Goal: Book appointment/travel/reservation

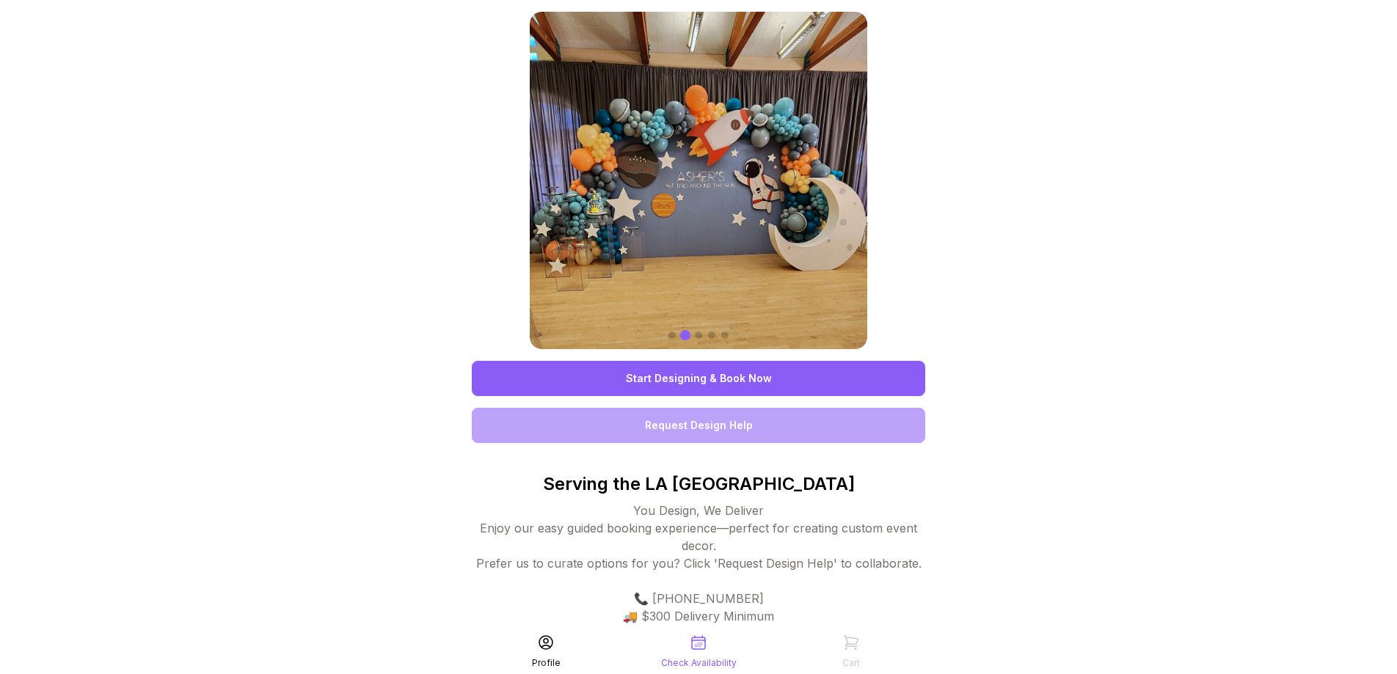
click at [663, 379] on link "Start Designing & Book Now" at bounding box center [698, 378] width 453 height 35
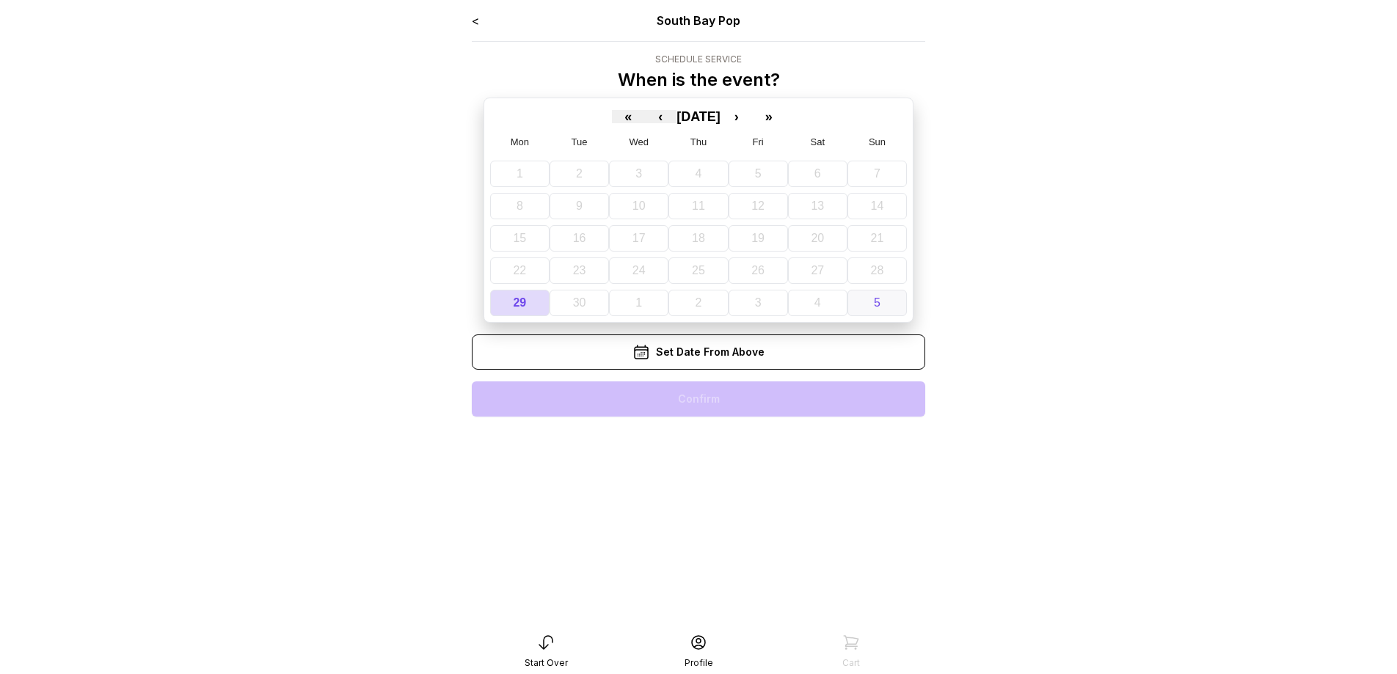
click at [872, 304] on button "5" at bounding box center [877, 303] width 59 height 26
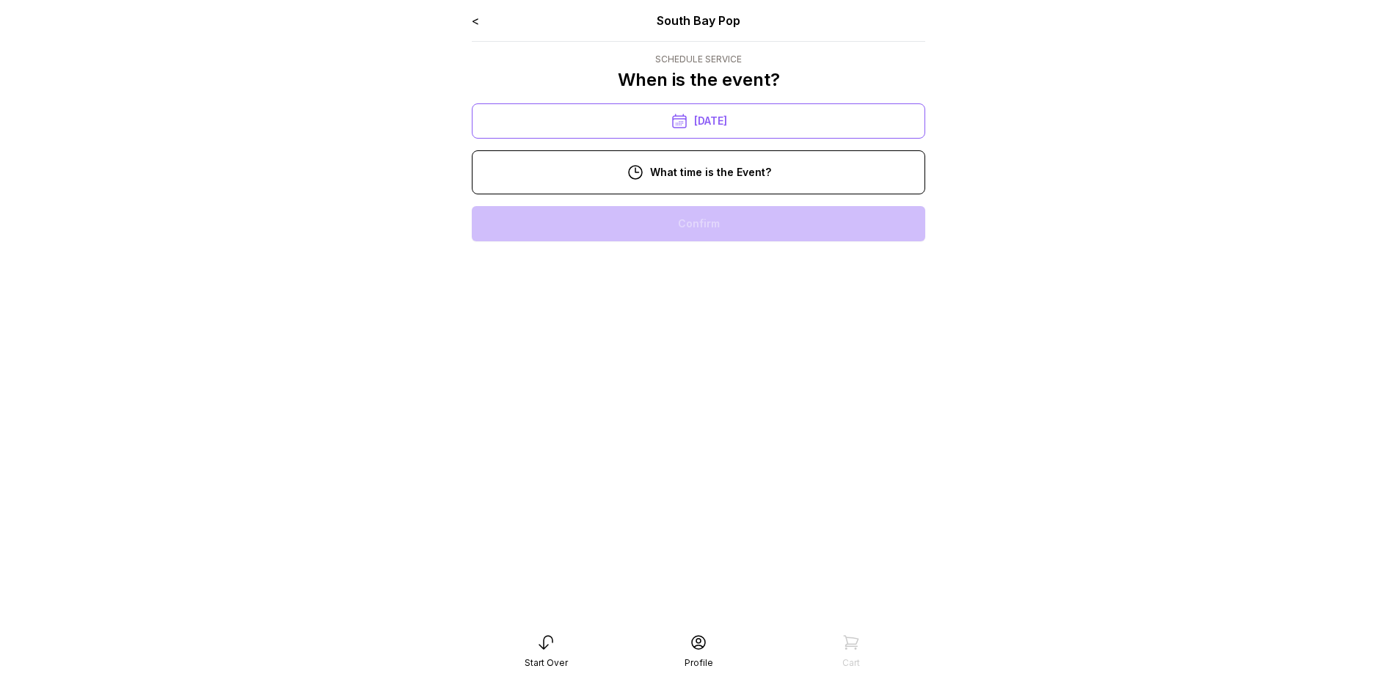
click at [744, 269] on div "11:00 am" at bounding box center [699, 270] width 430 height 35
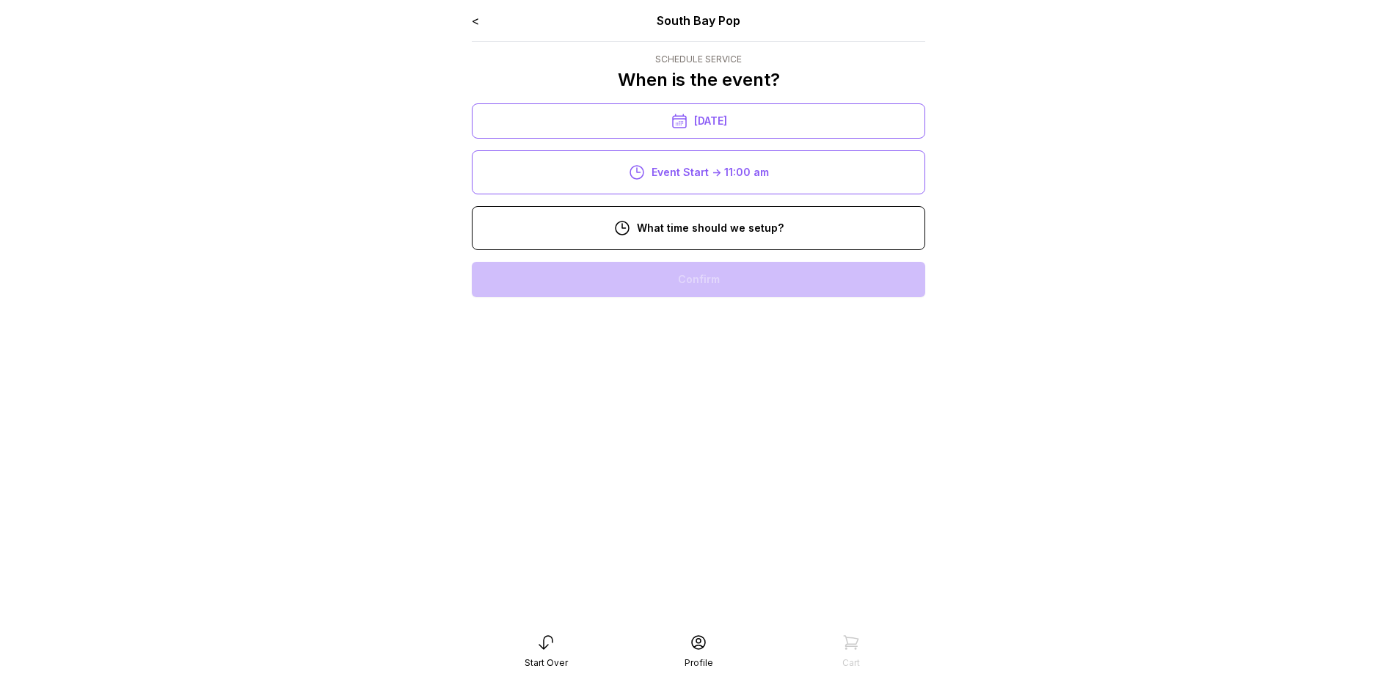
click at [747, 321] on div "9:00 am" at bounding box center [699, 326] width 430 height 35
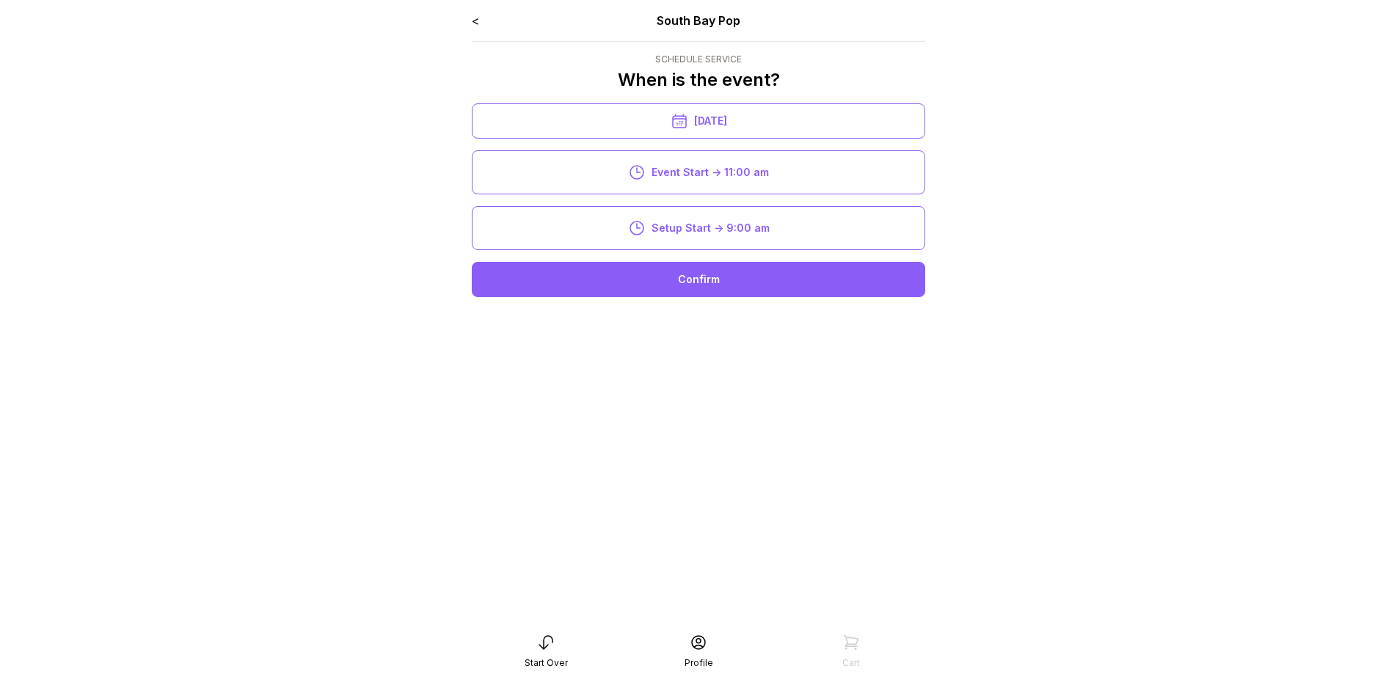
click at [732, 274] on div "Confirm" at bounding box center [698, 279] width 453 height 35
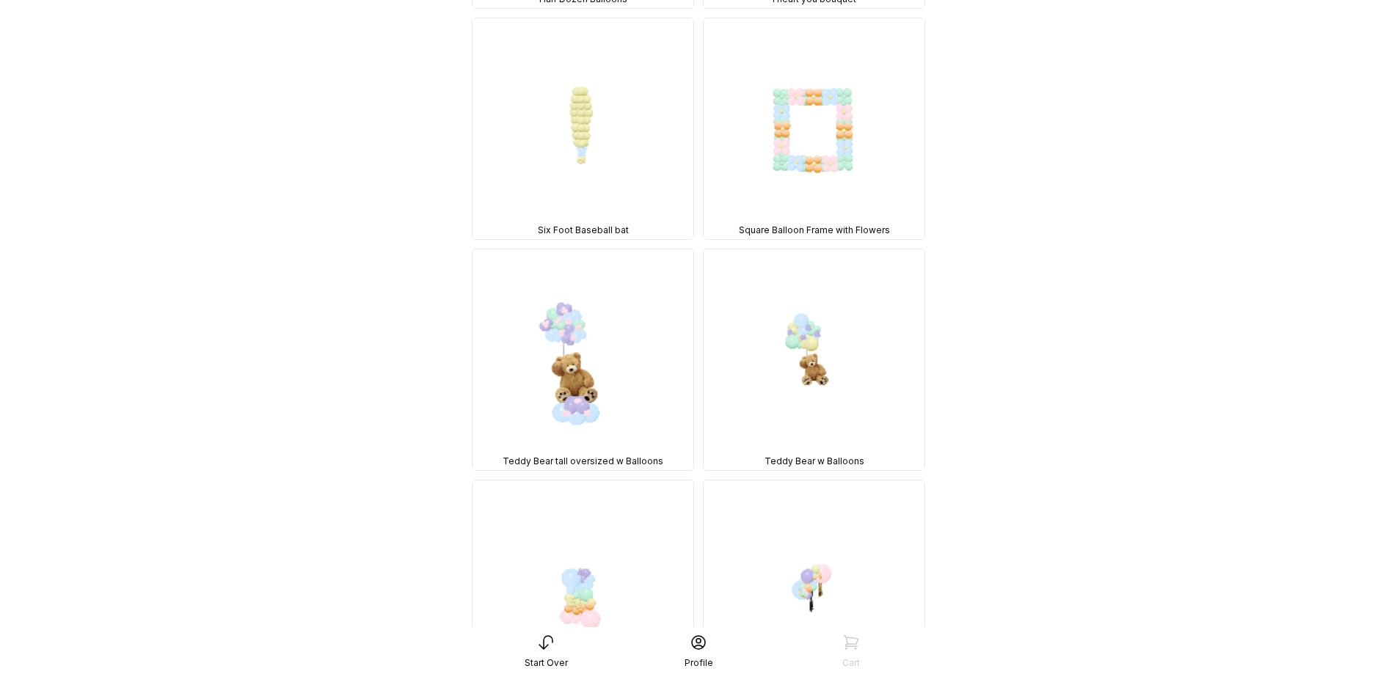
scroll to position [7048, 0]
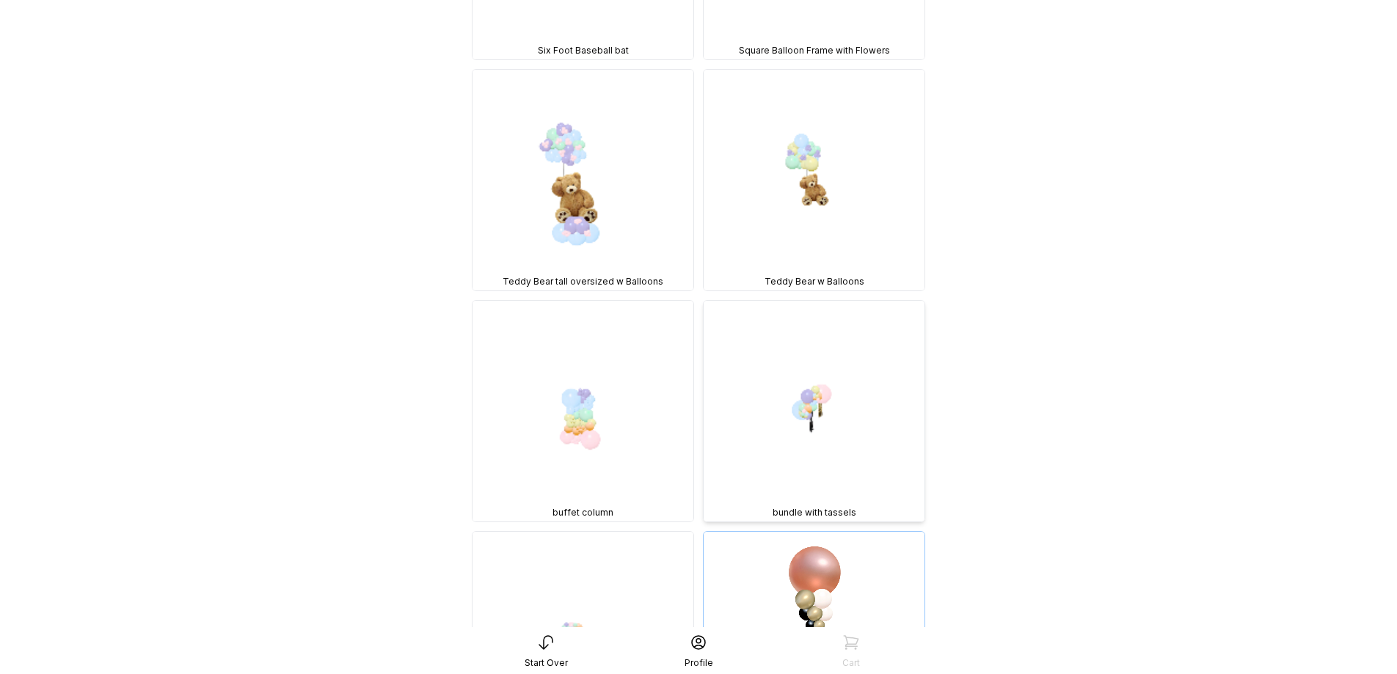
click at [814, 384] on img at bounding box center [814, 411] width 221 height 221
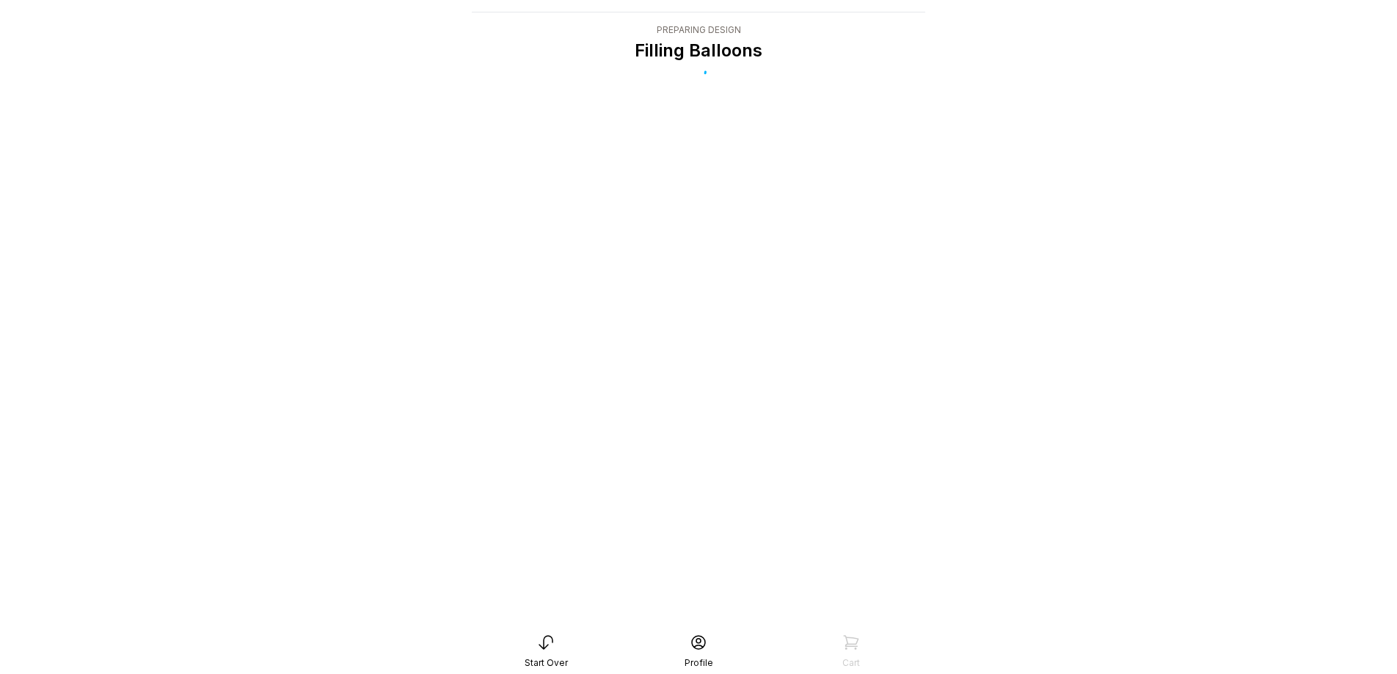
scroll to position [29, 0]
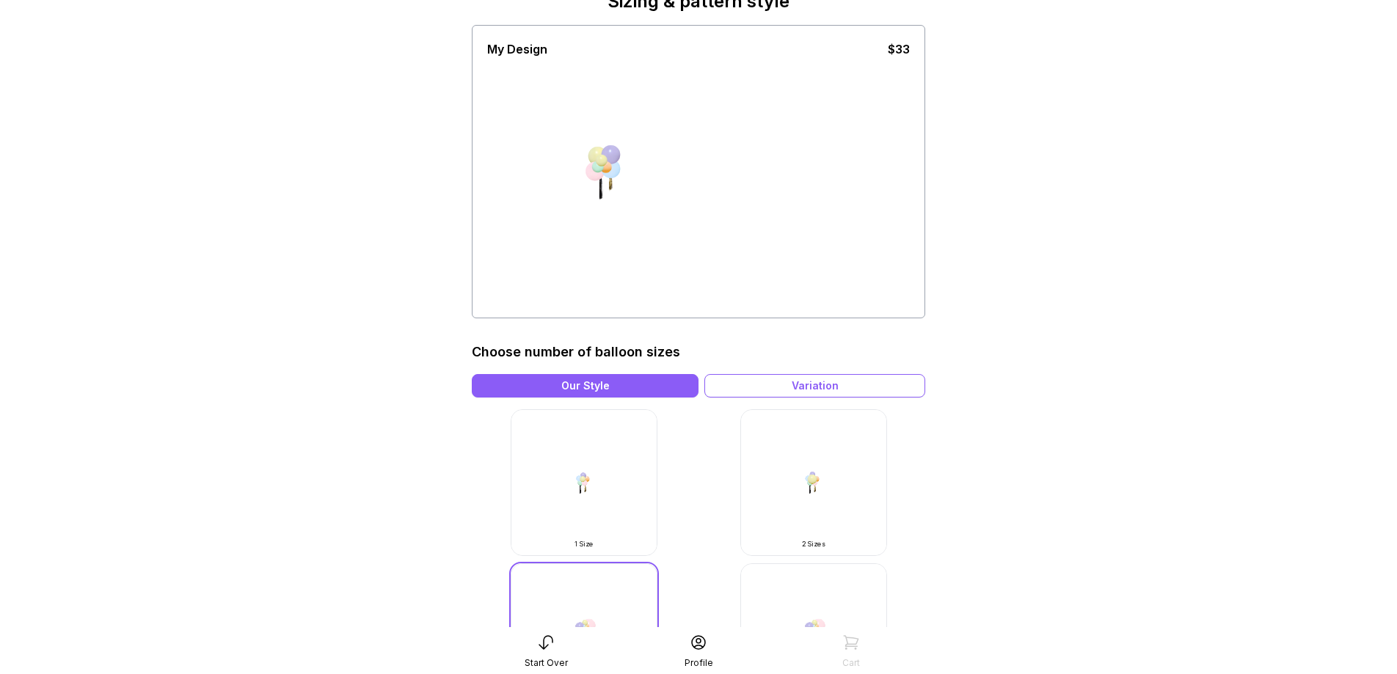
scroll to position [96, 0]
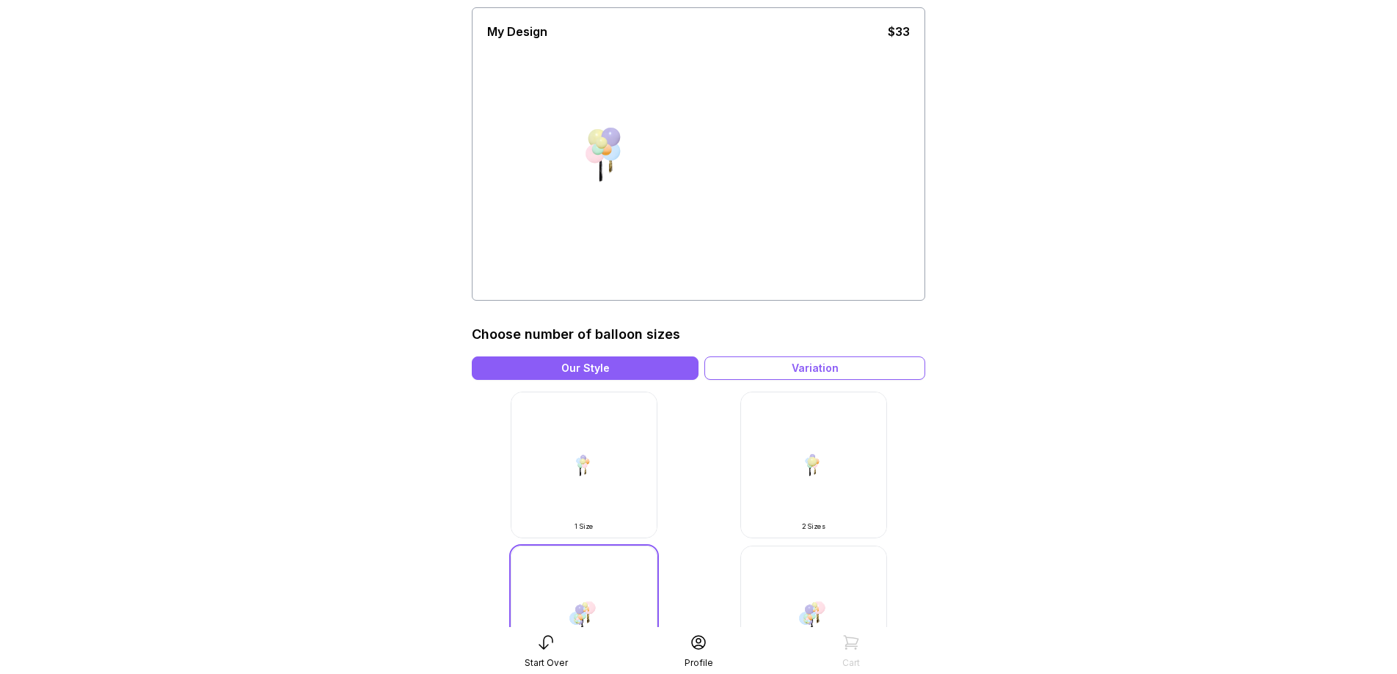
click at [813, 611] on img at bounding box center [813, 619] width 147 height 147
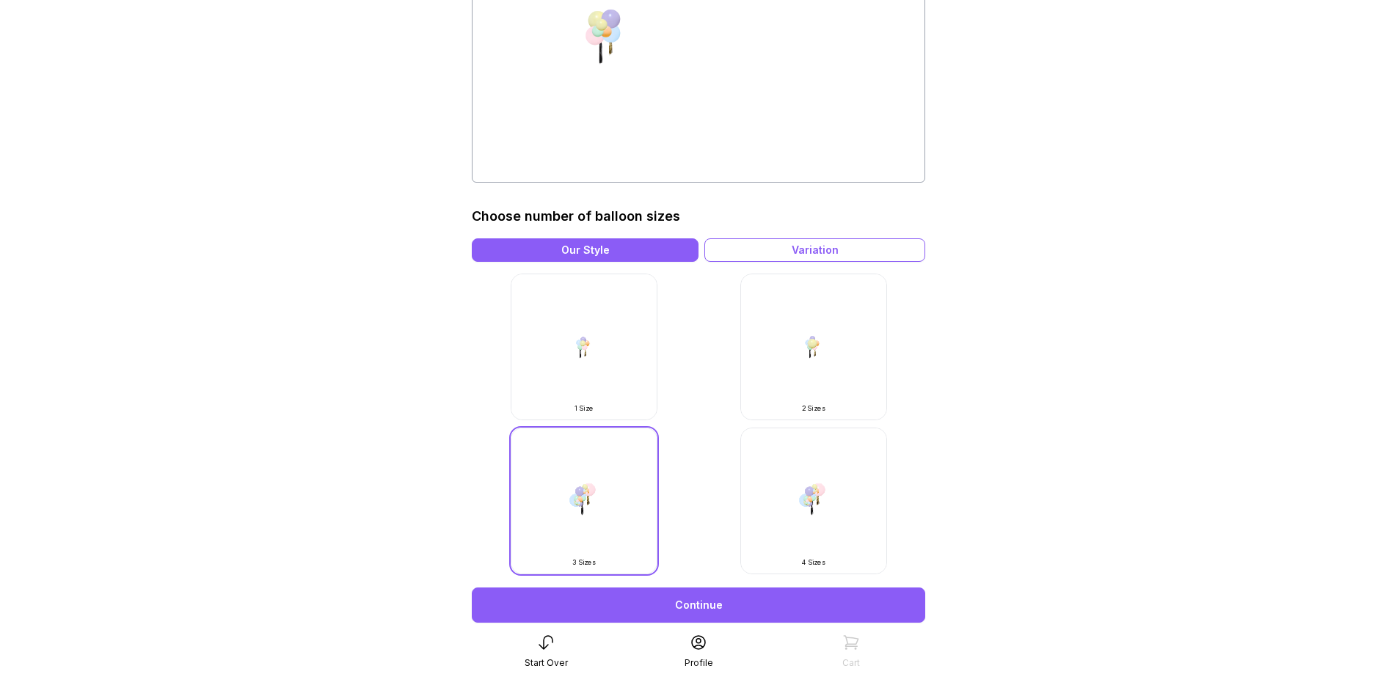
scroll to position [219, 0]
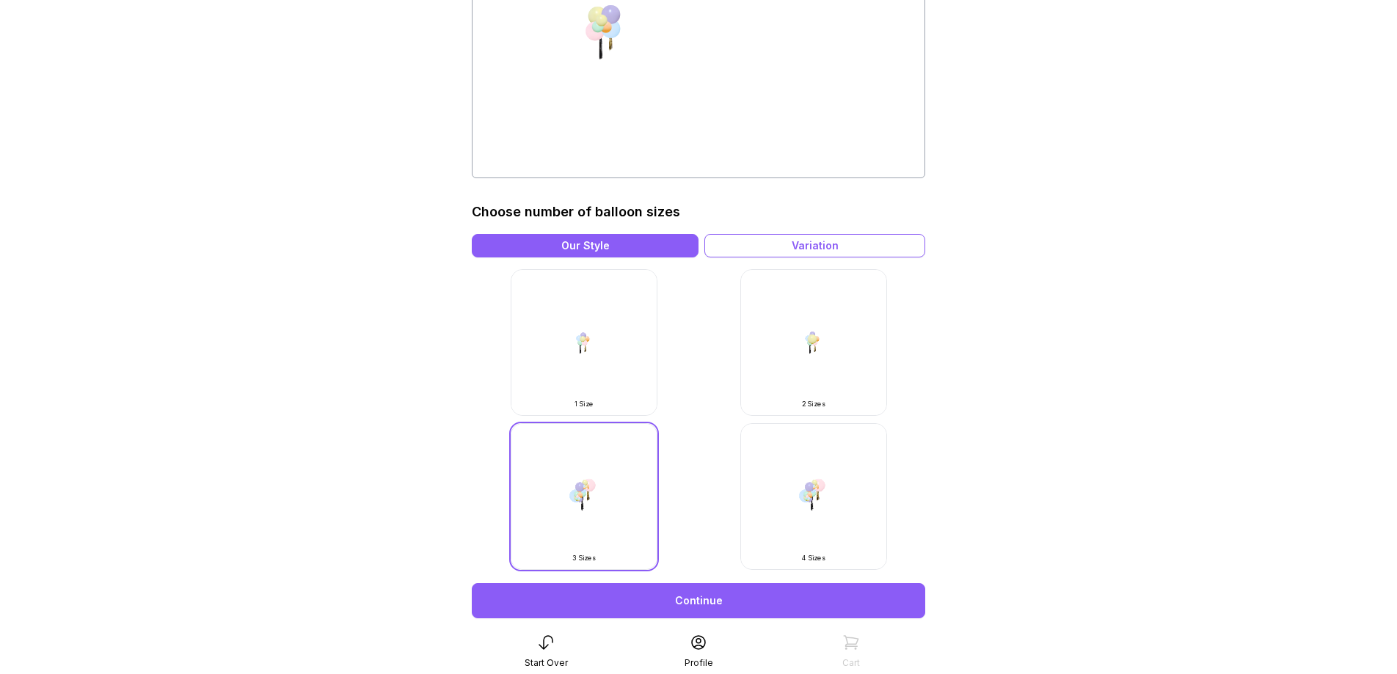
click at [810, 493] on img at bounding box center [813, 496] width 147 height 147
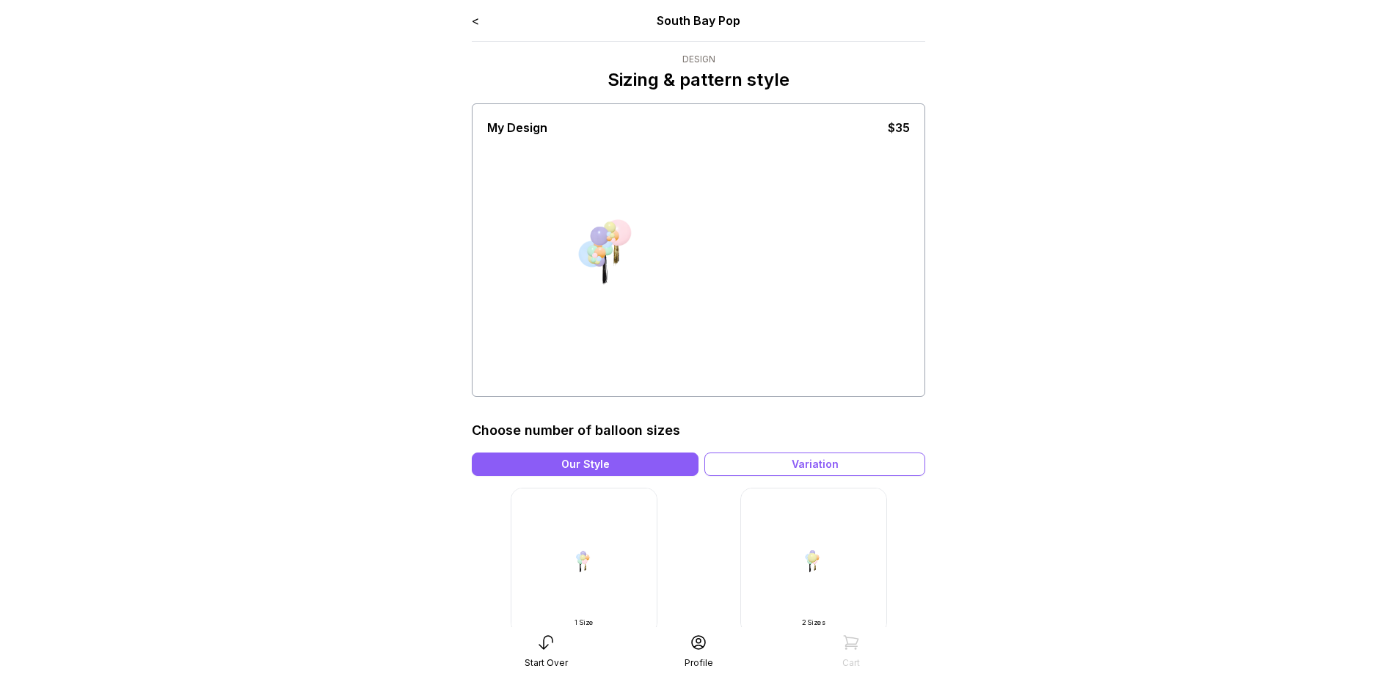
click at [474, 21] on link "<" at bounding box center [475, 20] width 7 height 15
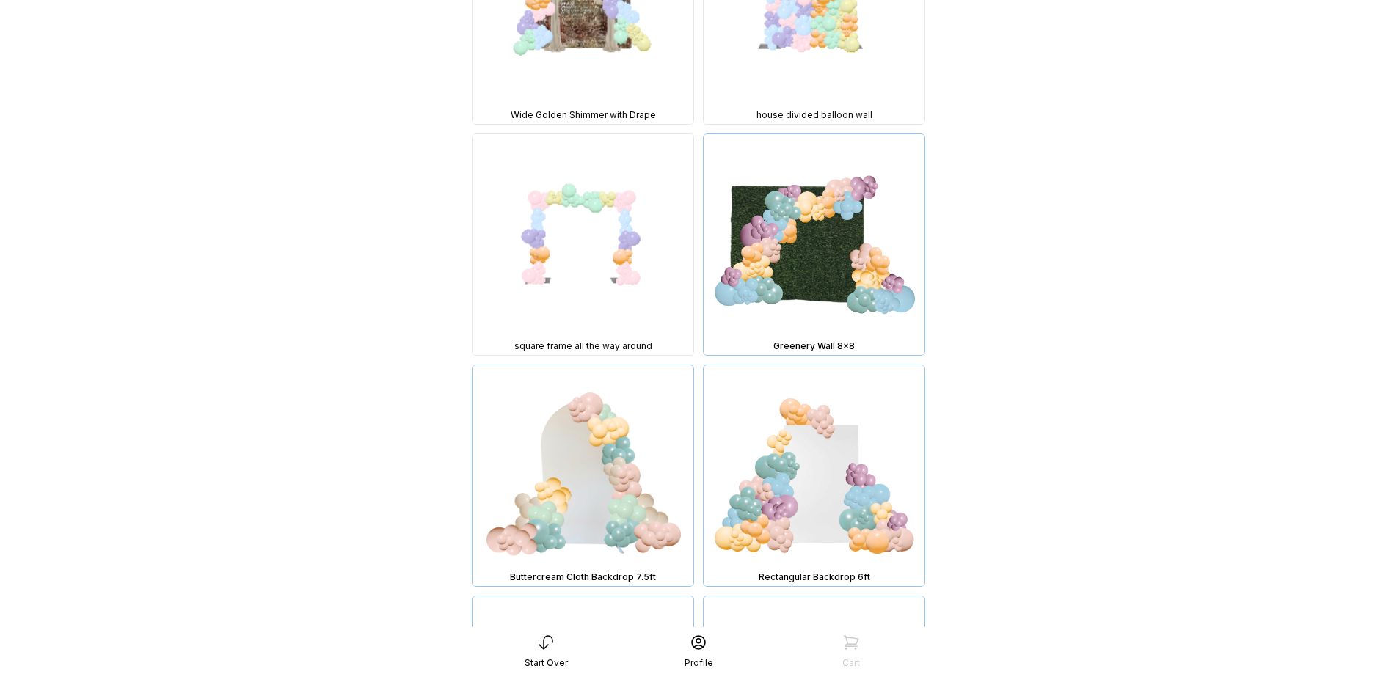
scroll to position [1661, 0]
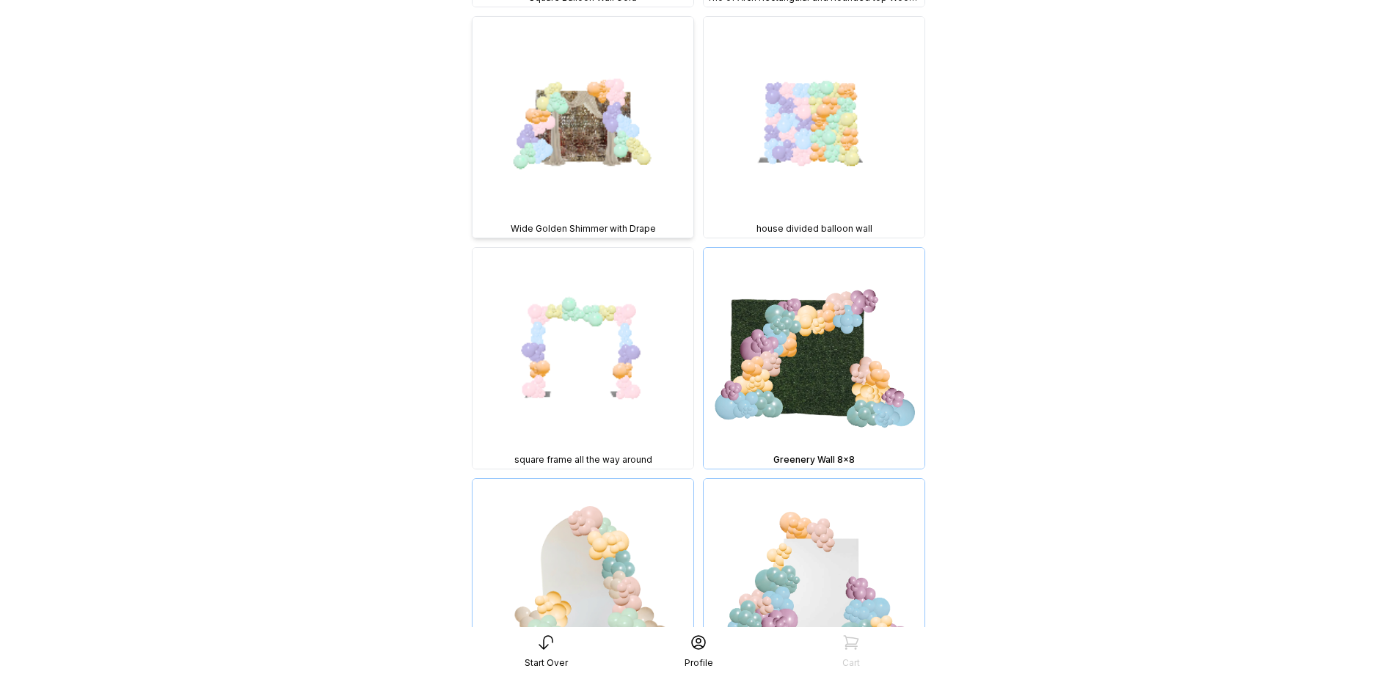
click at [576, 145] on img at bounding box center [583, 127] width 221 height 221
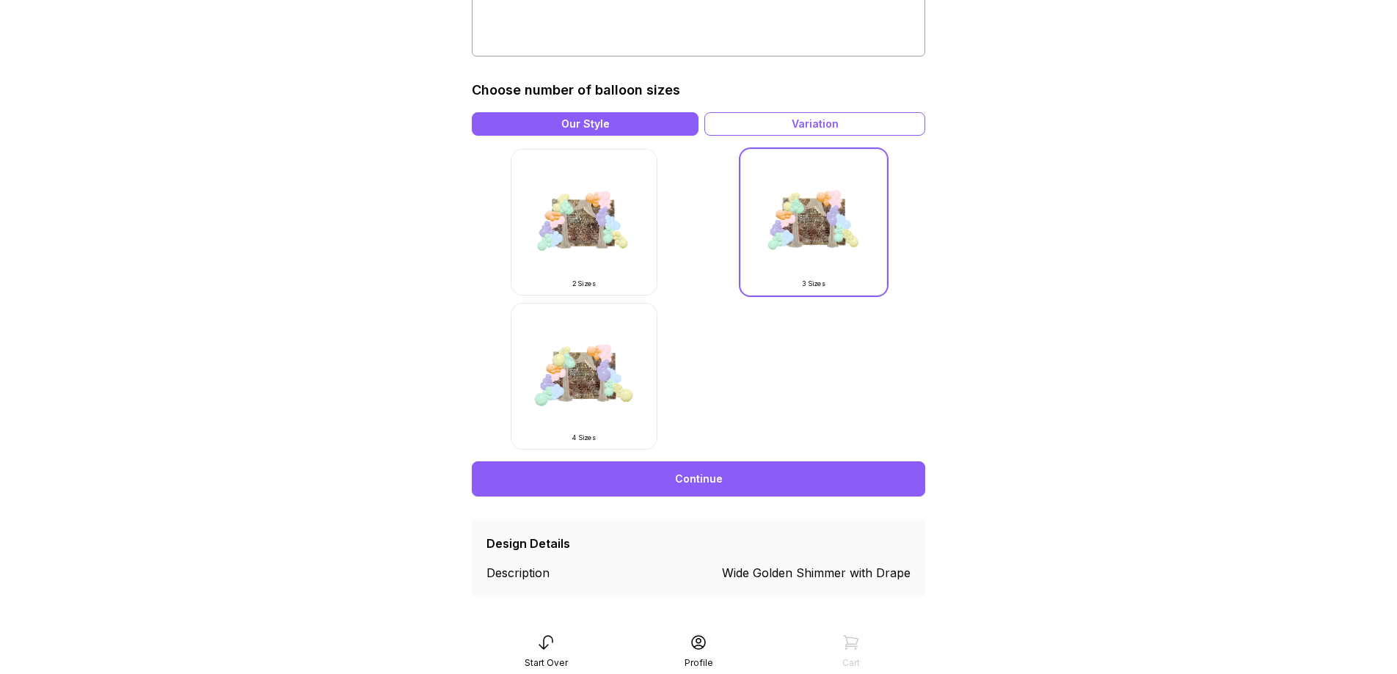
scroll to position [348, 0]
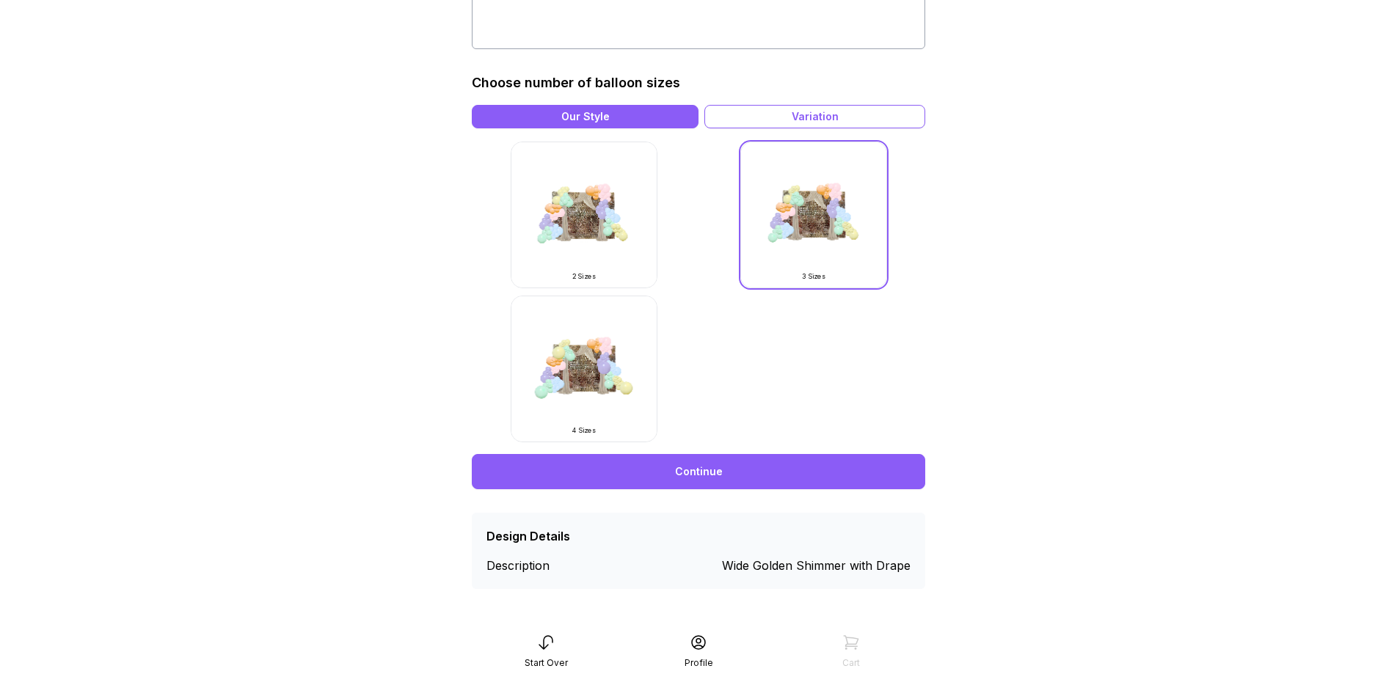
click at [592, 388] on img at bounding box center [584, 369] width 147 height 147
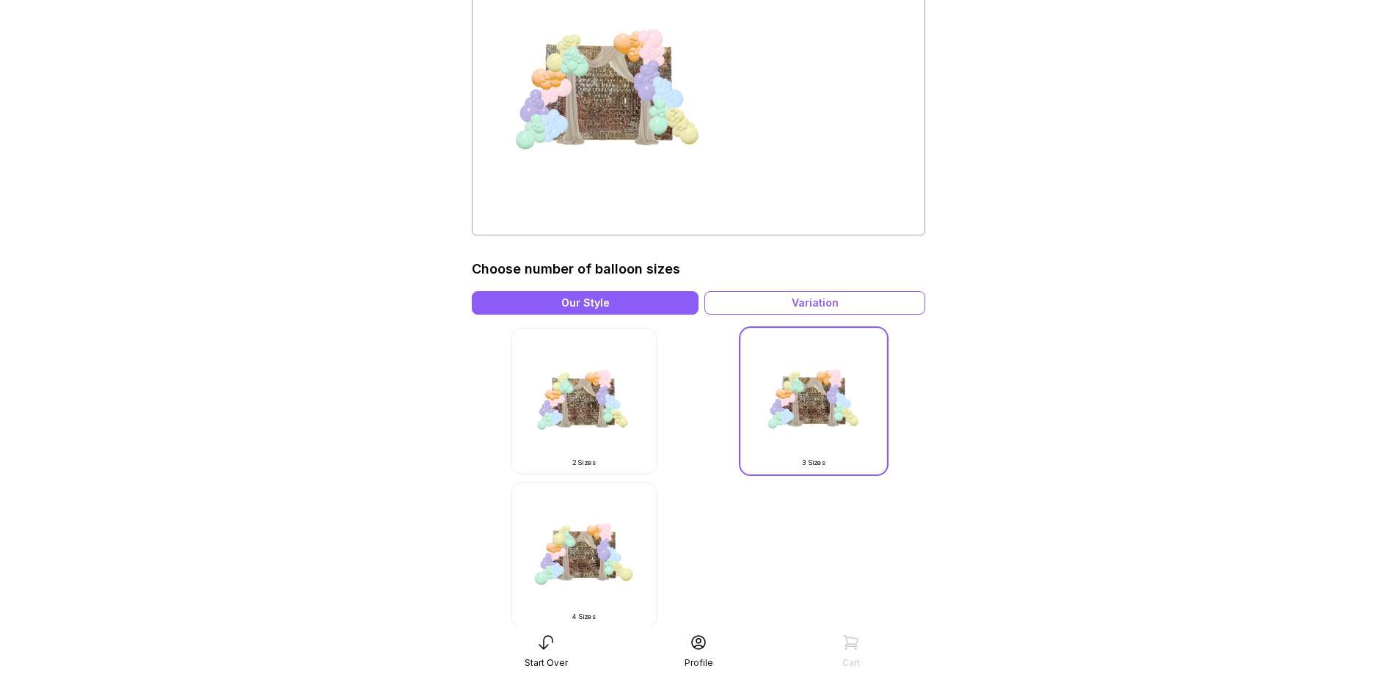
scroll to position [159, 0]
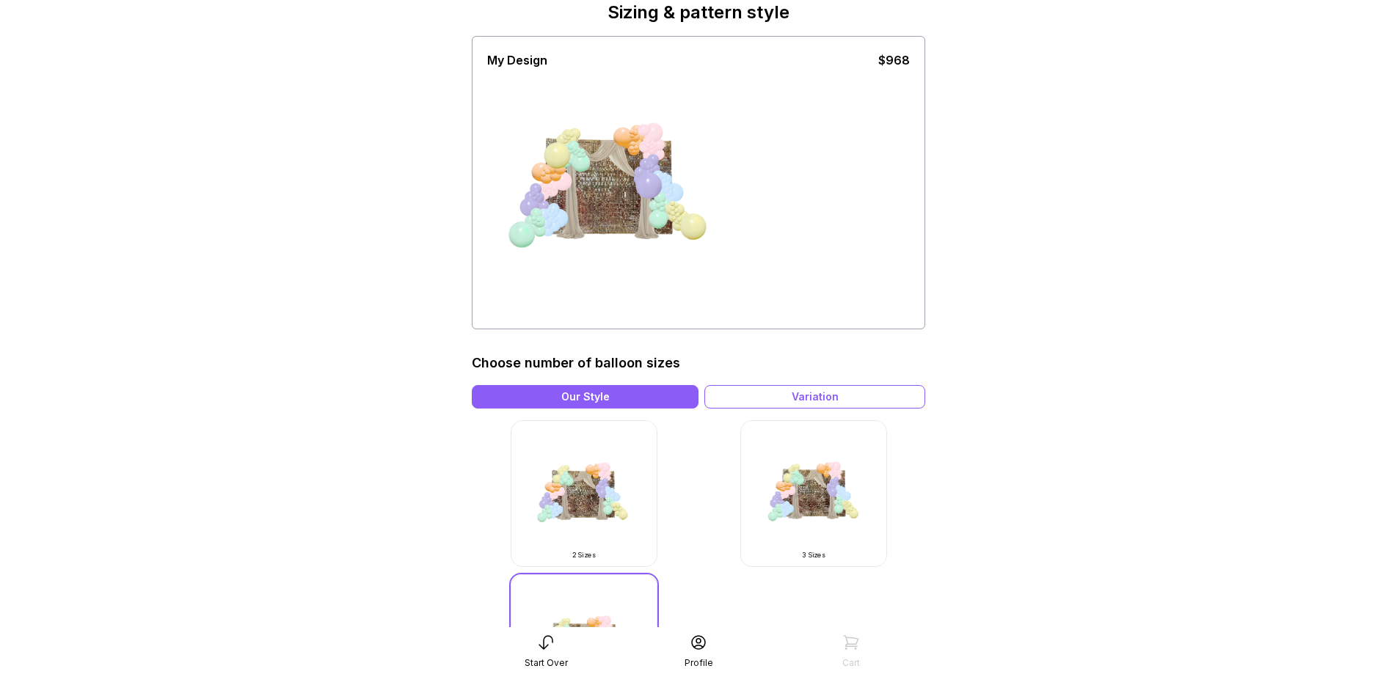
scroll to position [68, 0]
